Goal: Task Accomplishment & Management: Complete application form

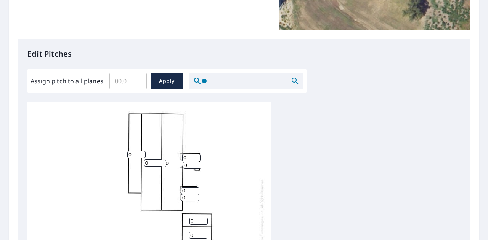
scroll to position [195, 0]
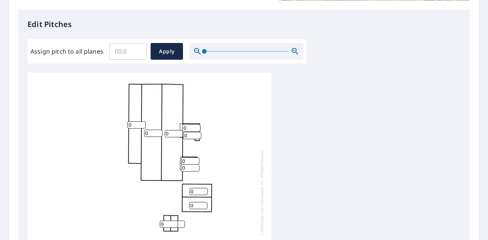
click at [137, 124] on input "0" at bounding box center [136, 125] width 18 height 7
type input "4"
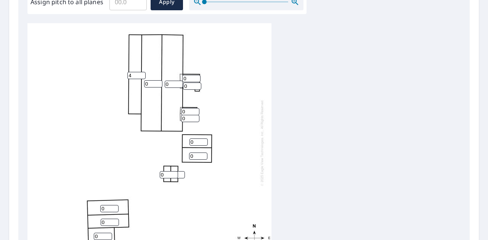
scroll to position [249, 0]
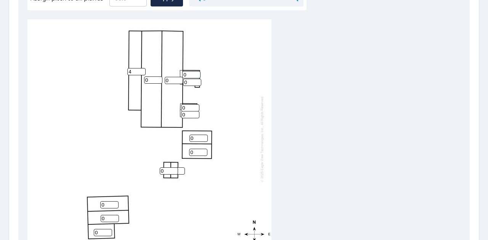
click at [152, 80] on input "0" at bounding box center [153, 80] width 18 height 7
type input "4"
click at [172, 79] on input "0" at bounding box center [174, 80] width 18 height 7
type input "4"
click at [188, 75] on input "0" at bounding box center [191, 74] width 18 height 7
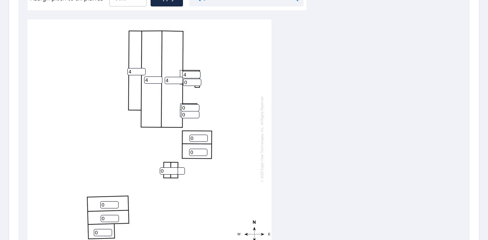
type input "4"
click at [189, 79] on input "0" at bounding box center [192, 82] width 18 height 7
type input "4"
click at [224, 96] on div "4 4 4 0 0 0 0 0 4 4 0 0 0 0" at bounding box center [149, 138] width 244 height 239
click at [135, 73] on input "4" at bounding box center [136, 71] width 18 height 7
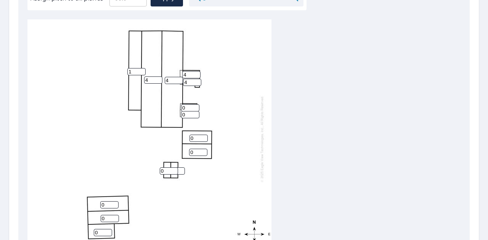
type input "1"
click at [225, 92] on div "4 4 1 0 0 0 0 0 4 4 0 0 0 0" at bounding box center [149, 138] width 244 height 239
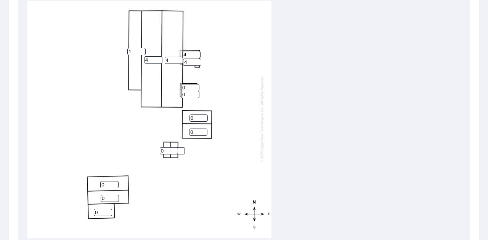
scroll to position [269, 0]
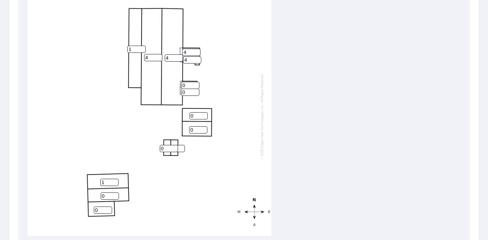
click at [113, 179] on input "1" at bounding box center [109, 182] width 18 height 7
click at [113, 179] on input "2" at bounding box center [109, 182] width 18 height 7
click at [113, 179] on input "3" at bounding box center [109, 182] width 18 height 7
type input "4"
click at [113, 179] on input "4" at bounding box center [109, 182] width 18 height 7
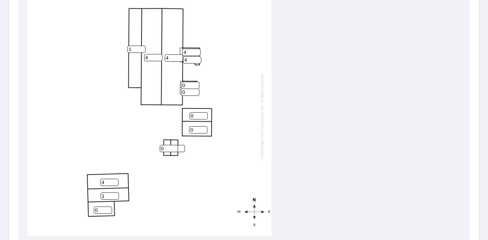
click at [114, 193] on input "1" at bounding box center [110, 196] width 18 height 7
click at [114, 193] on input "2" at bounding box center [110, 196] width 18 height 7
click at [114, 193] on input "3" at bounding box center [110, 196] width 18 height 7
type input "4"
click at [114, 193] on input "4" at bounding box center [110, 196] width 18 height 7
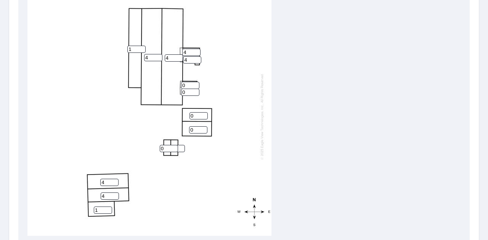
type input "1"
click at [107, 207] on input "1" at bounding box center [103, 210] width 18 height 7
click at [204, 112] on input "1" at bounding box center [198, 115] width 18 height 7
click at [204, 112] on input "2" at bounding box center [198, 115] width 18 height 7
click at [204, 112] on input "3" at bounding box center [198, 115] width 18 height 7
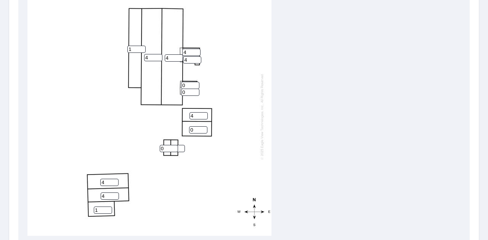
type input "4"
click at [204, 112] on input "4" at bounding box center [198, 115] width 18 height 7
click at [204, 127] on input "0" at bounding box center [198, 130] width 18 height 7
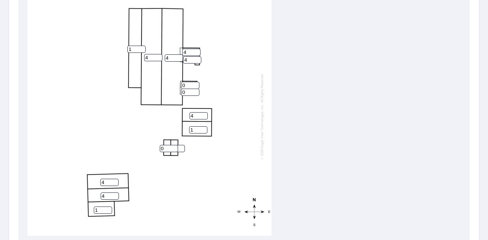
click at [204, 127] on input "1" at bounding box center [198, 130] width 18 height 7
click at [204, 127] on input "2" at bounding box center [198, 130] width 18 height 7
click at [204, 127] on input "3" at bounding box center [198, 130] width 18 height 7
type input "4"
click at [204, 127] on input "4" at bounding box center [198, 130] width 18 height 7
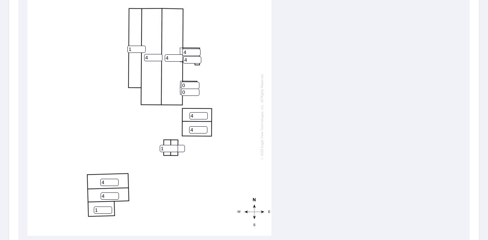
click at [175, 145] on input "1" at bounding box center [169, 148] width 18 height 7
click at [175, 145] on input "2" at bounding box center [169, 148] width 18 height 7
click at [175, 145] on input "3" at bounding box center [169, 148] width 18 height 7
type input "4"
click at [175, 145] on input "4" at bounding box center [169, 148] width 18 height 7
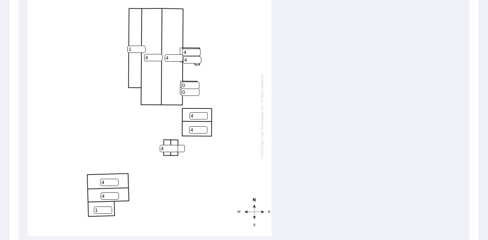
click at [226, 144] on div "4 4 1 4 4 4 4 1 4 4 0 0 4 0" at bounding box center [149, 116] width 244 height 239
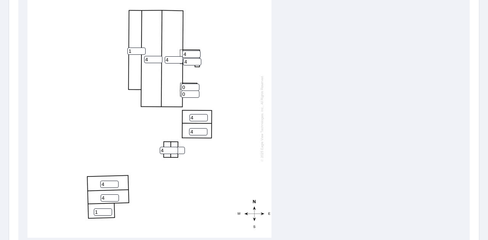
click at [189, 89] on input "0" at bounding box center [190, 87] width 18 height 7
type input "1"
click at [189, 95] on input "0" at bounding box center [190, 94] width 18 height 7
type input "1"
click at [473, 70] on div "Report Details View and edit your report information below. Report Type Extende…" at bounding box center [244, 37] width 470 height 544
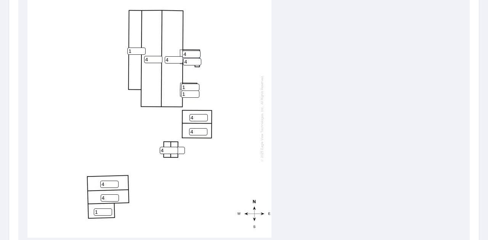
scroll to position [8, 0]
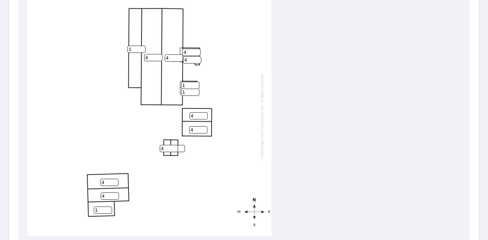
click at [340, 91] on div "4 4 1 4 4 4 4 1 4 4 1 0 4 1" at bounding box center [243, 118] width 433 height 239
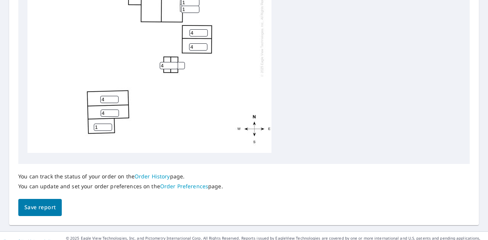
scroll to position [362, 0]
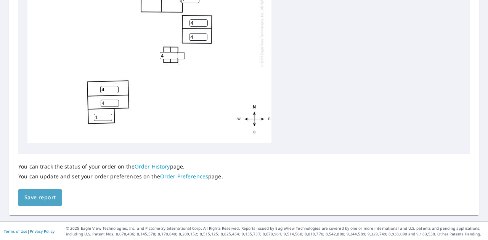
click at [45, 195] on span "Save report" at bounding box center [39, 198] width 31 height 10
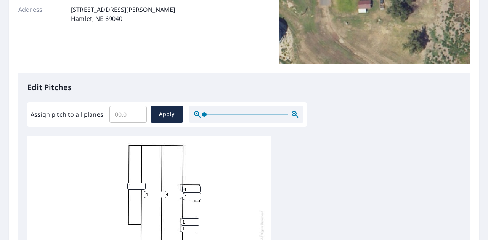
scroll to position [0, 0]
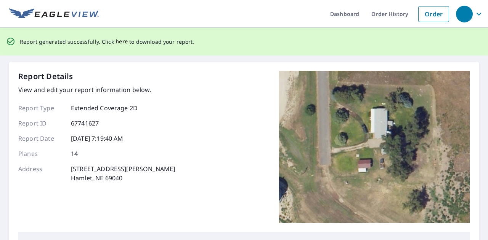
click at [119, 42] on span "here" at bounding box center [121, 42] width 13 height 10
click at [117, 42] on span "here" at bounding box center [121, 42] width 13 height 10
